Goal: Transaction & Acquisition: Purchase product/service

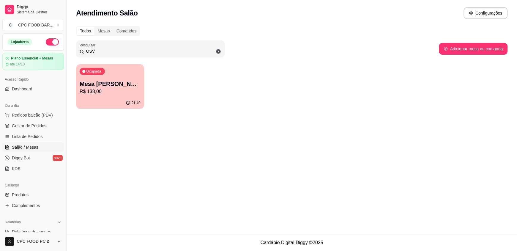
type input "OSV"
click at [102, 91] on p "R$ 138,00" at bounding box center [110, 91] width 61 height 7
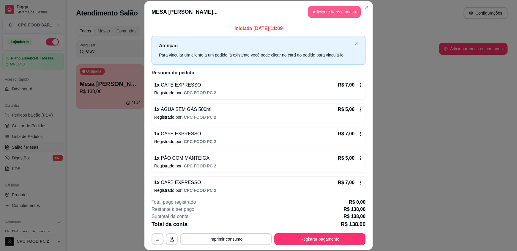
click at [334, 10] on button "Adicionar itens na mesa" at bounding box center [334, 12] width 53 height 12
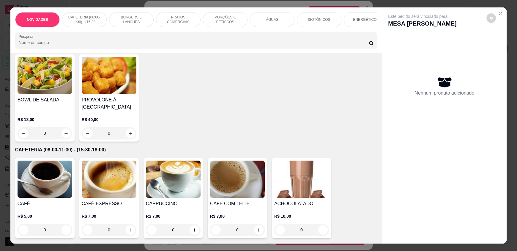
scroll to position [89, 0]
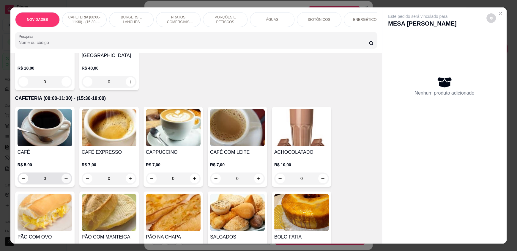
click at [65, 180] on icon "increase-product-quantity" at bounding box center [66, 178] width 3 height 3
type input "1"
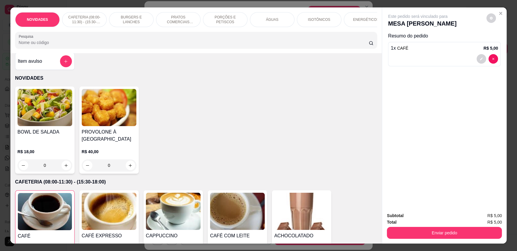
scroll to position [0, 0]
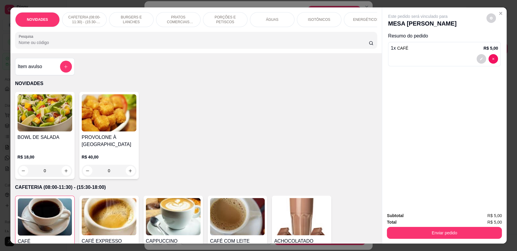
click at [261, 23] on div "ÁGUAS" at bounding box center [272, 19] width 45 height 15
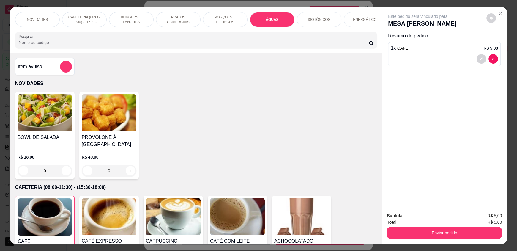
scroll to position [11, 0]
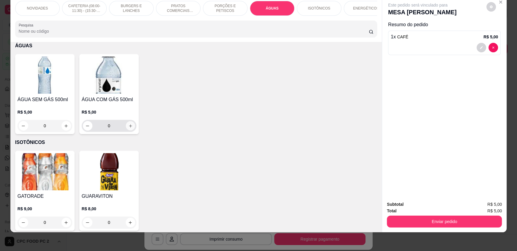
click at [130, 128] on button "increase-product-quantity" at bounding box center [130, 125] width 9 height 9
type input "1"
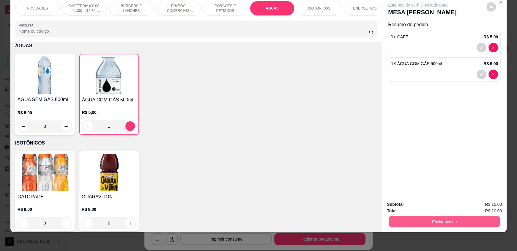
click at [478, 222] on button "Enviar pedido" at bounding box center [444, 221] width 111 height 12
click at [485, 207] on button "Enviar pedido" at bounding box center [486, 206] width 33 height 11
